Goal: Task Accomplishment & Management: Use online tool/utility

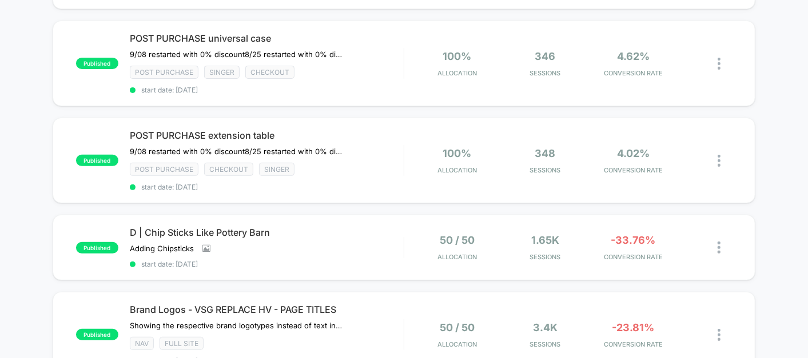
scroll to position [295, 0]
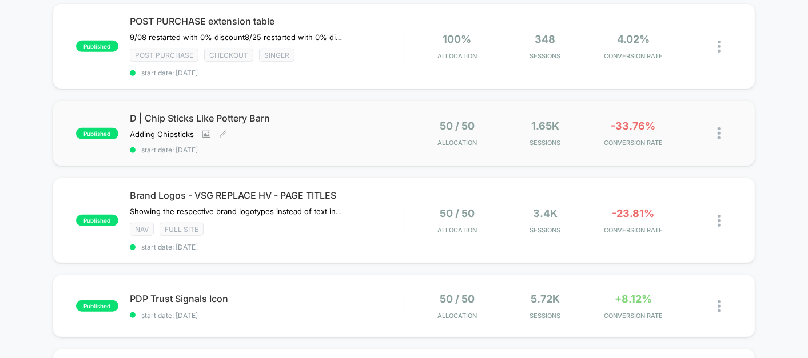
click at [318, 115] on span "D | Chip Sticks Like Pottery Barn" at bounding box center [267, 118] width 274 height 11
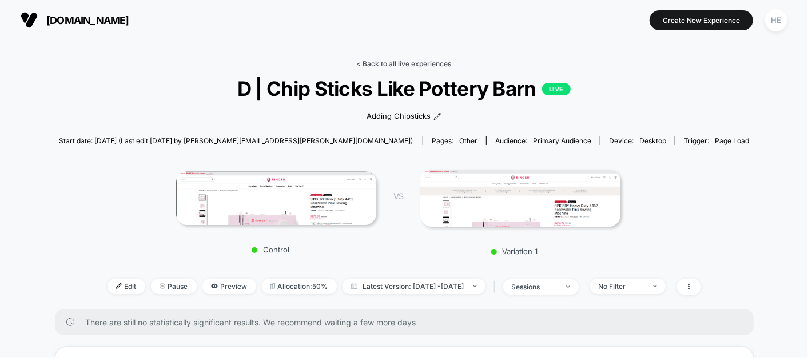
click at [378, 62] on link "< Back to all live experiences" at bounding box center [404, 63] width 95 height 9
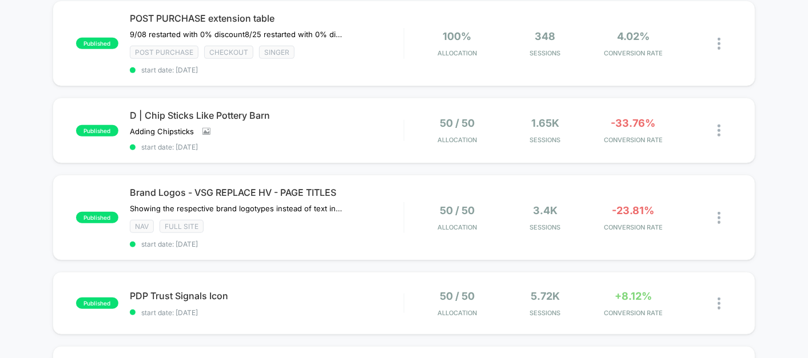
scroll to position [327, 0]
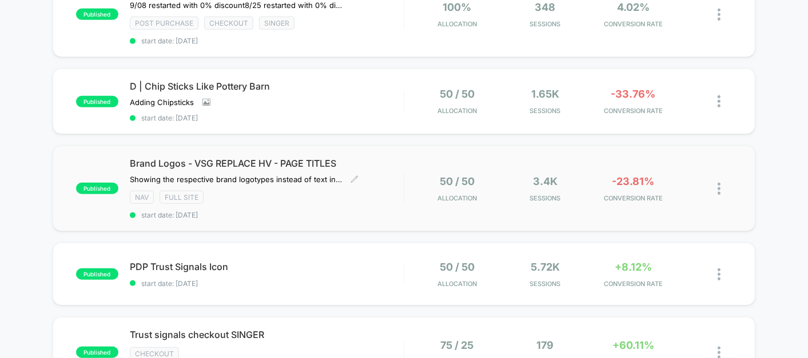
click at [297, 211] on span "start date: [DATE]" at bounding box center [267, 215] width 274 height 9
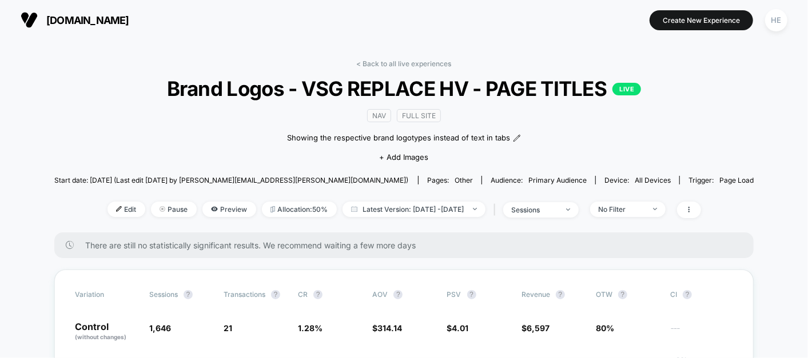
click at [364, 62] on link "< Back to all live experiences" at bounding box center [404, 63] width 95 height 9
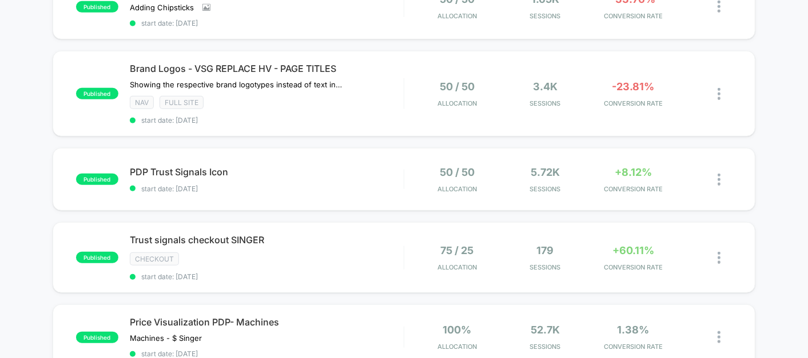
scroll to position [467, 0]
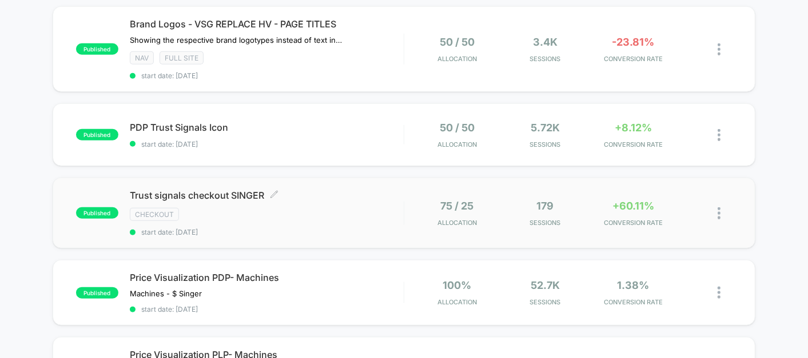
click at [330, 217] on div "Trust signals checkout SINGER Click to edit experience details Click to edit ex…" at bounding box center [267, 213] width 274 height 47
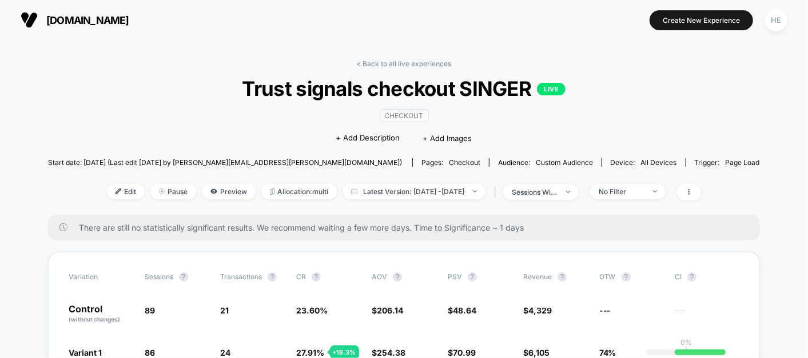
click at [402, 63] on link "< Back to all live experiences" at bounding box center [404, 63] width 95 height 9
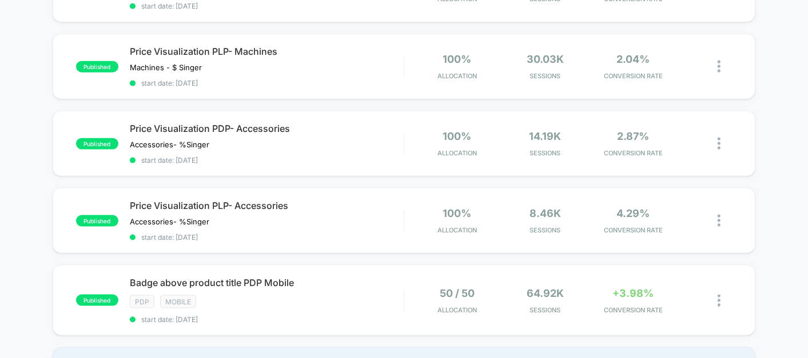
scroll to position [895, 0]
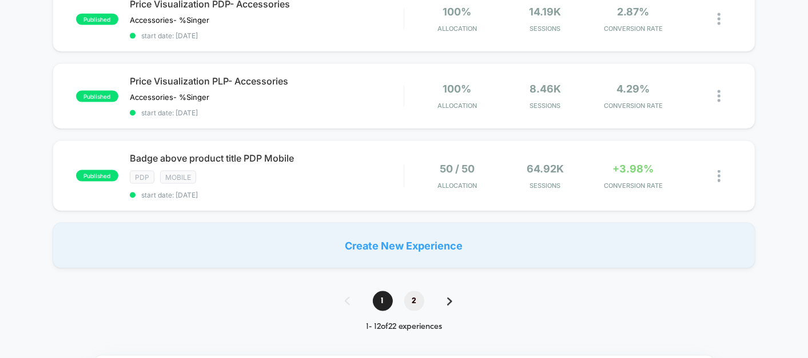
click at [410, 291] on span "2" at bounding box center [414, 301] width 20 height 20
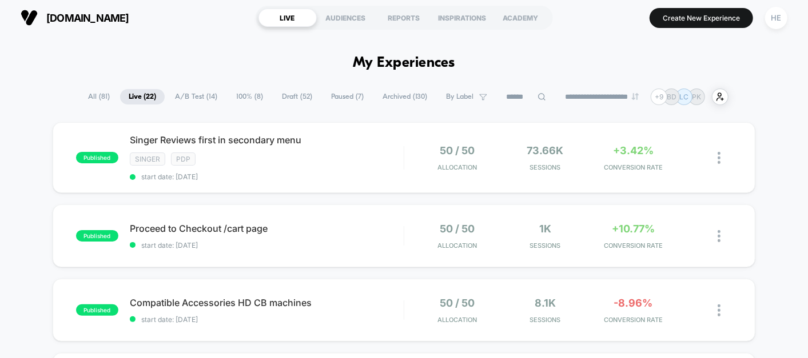
scroll to position [2, 0]
click at [354, 242] on span "start date: [DATE]" at bounding box center [267, 246] width 274 height 9
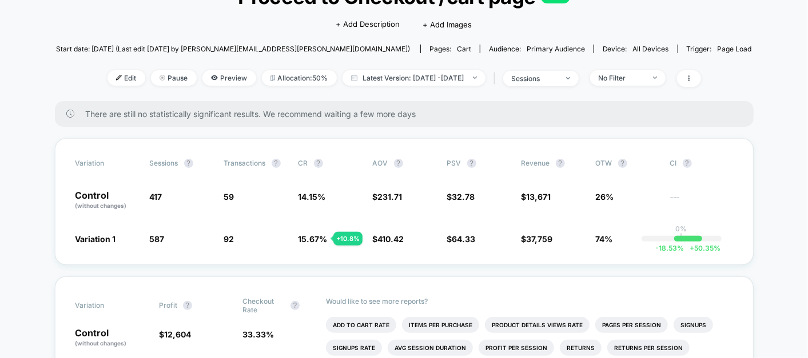
scroll to position [25, 0]
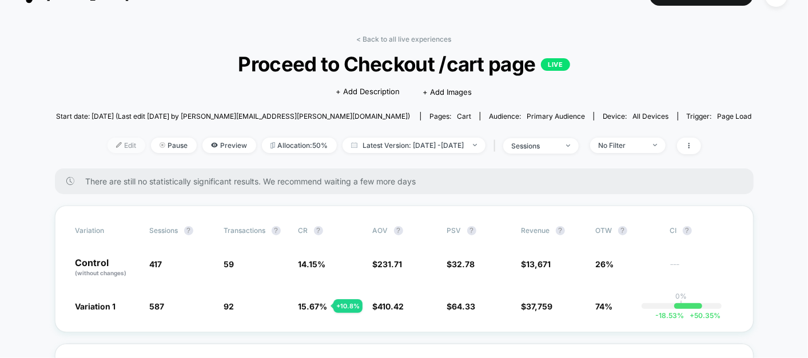
click at [107, 145] on span "Edit" at bounding box center [126, 145] width 38 height 15
